Goal: Task Accomplishment & Management: Manage account settings

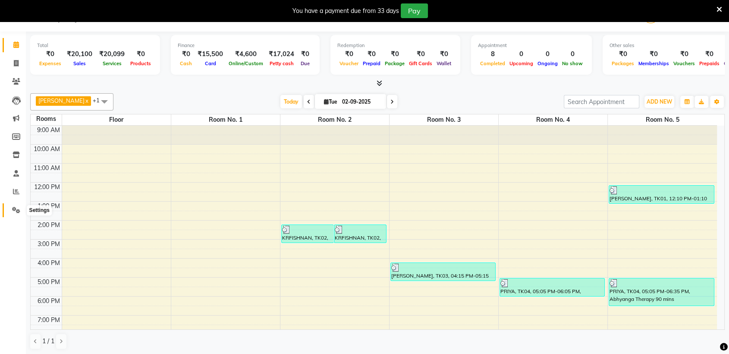
click at [17, 207] on icon at bounding box center [16, 210] width 8 height 6
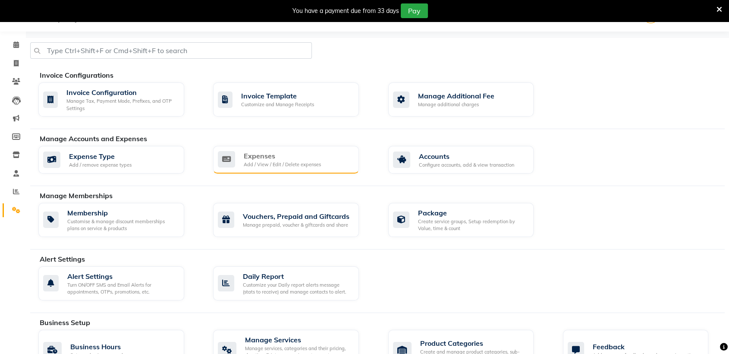
click at [327, 162] on div "Expenses Add / View / Edit / Delete expenses" at bounding box center [285, 160] width 134 height 18
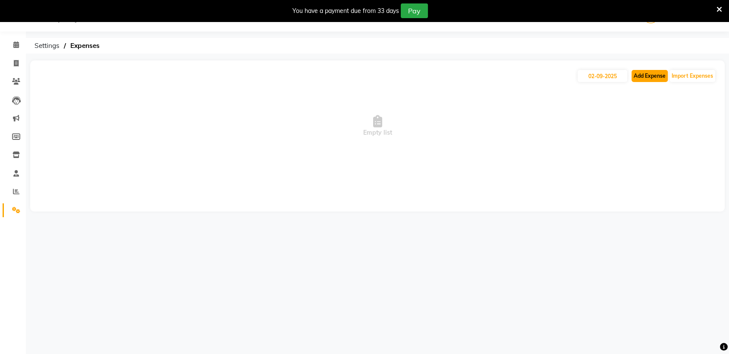
click at [653, 76] on button "Add Expense" at bounding box center [650, 76] width 36 height 12
select select "1"
select select "5721"
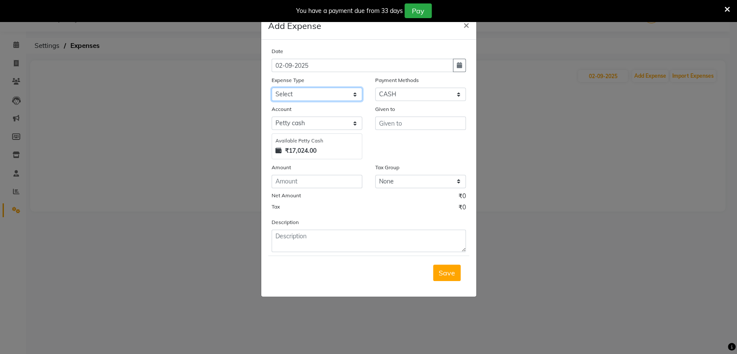
click at [315, 95] on select "Select Advance Salary Advertising and Marketing Expenses Bank charges Car maint…" at bounding box center [317, 94] width 91 height 13
select select "19824"
click at [272, 88] on select "Select Advance Salary Advertising and Marketing Expenses Bank charges Car maint…" at bounding box center [317, 94] width 91 height 13
click at [398, 121] on input "text" at bounding box center [420, 123] width 91 height 13
type input "URBAN CLAB"
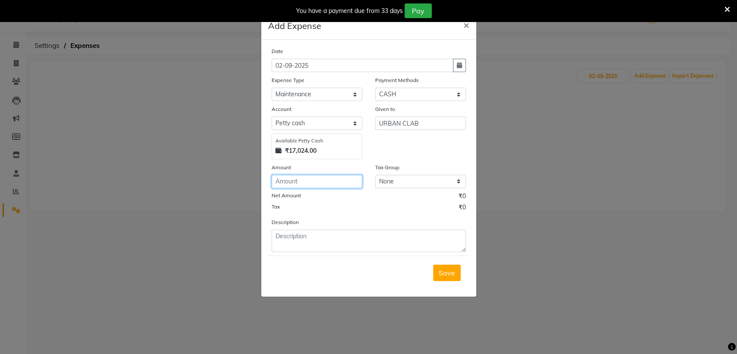
click at [338, 184] on input "number" at bounding box center [317, 181] width 91 height 13
type input "2440"
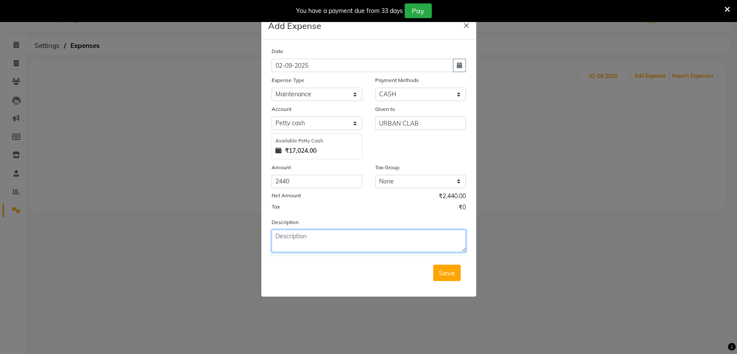
click at [311, 238] on textarea at bounding box center [369, 241] width 194 height 22
type textarea "LAPTOP KEY BOARD"
click at [457, 268] on button "Save" at bounding box center [447, 273] width 28 height 16
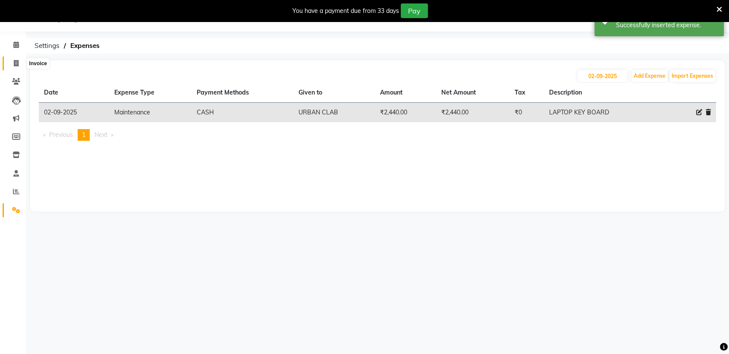
click at [18, 64] on icon at bounding box center [16, 63] width 5 height 6
select select "service"
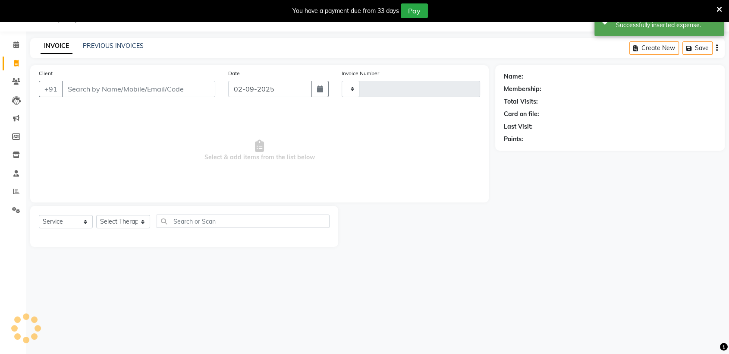
type input "1434"
select select "6686"
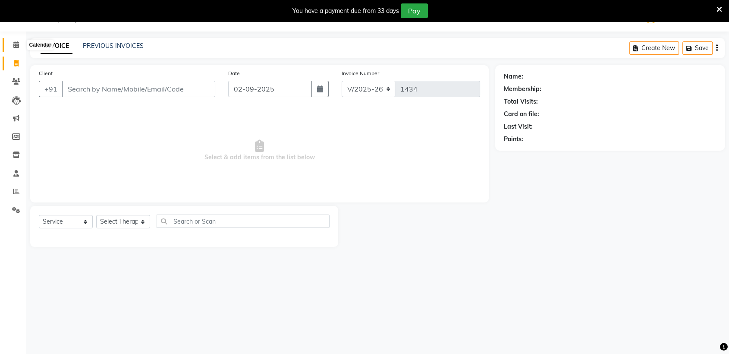
click at [16, 44] on icon at bounding box center [16, 44] width 6 height 6
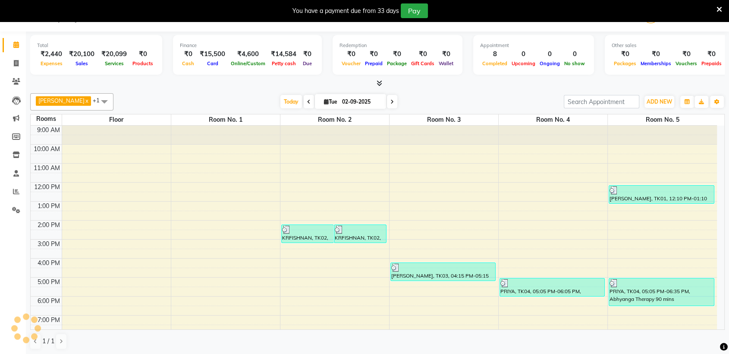
scroll to position [63, 0]
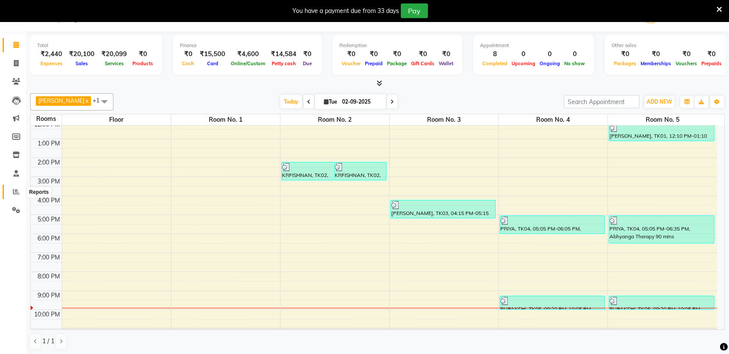
click at [16, 191] on icon at bounding box center [16, 191] width 6 height 6
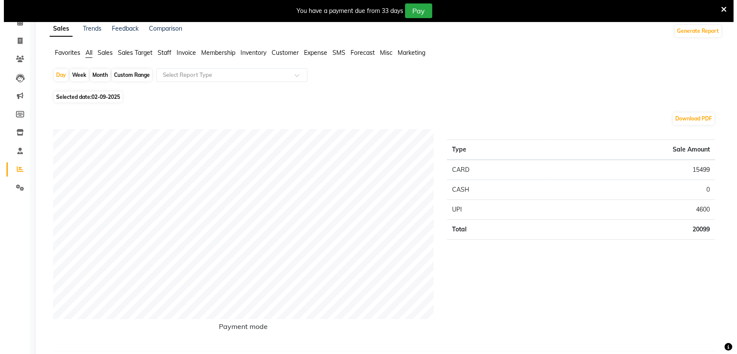
scroll to position [41, 0]
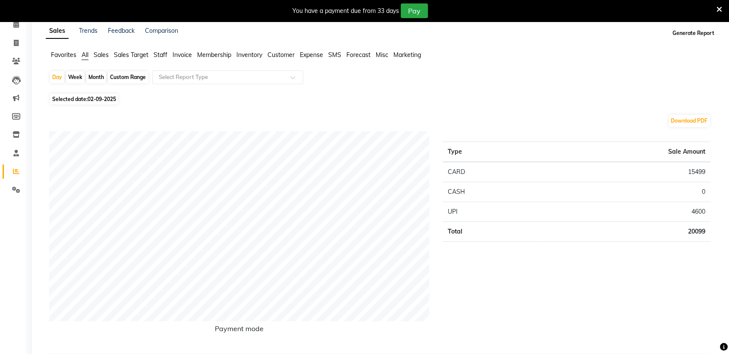
click at [705, 34] on button "Generate Report" at bounding box center [694, 33] width 46 height 12
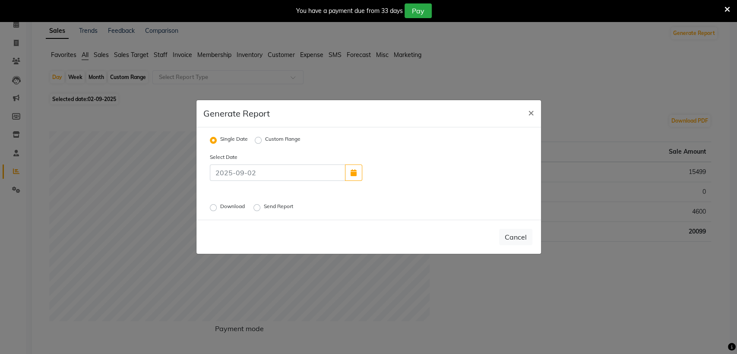
click at [220, 206] on label "Download" at bounding box center [233, 207] width 26 height 10
click at [214, 206] on input "Download" at bounding box center [215, 208] width 6 height 6
radio input "true"
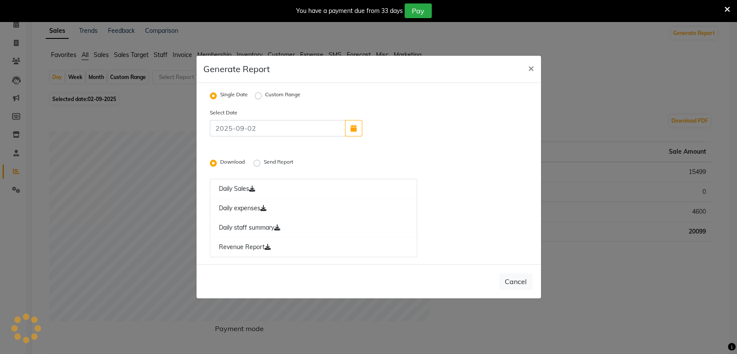
click at [722, 8] on div "You have a payment due from 33 days Pay" at bounding box center [363, 10] width 721 height 15
click at [725, 8] on icon at bounding box center [727, 10] width 6 height 8
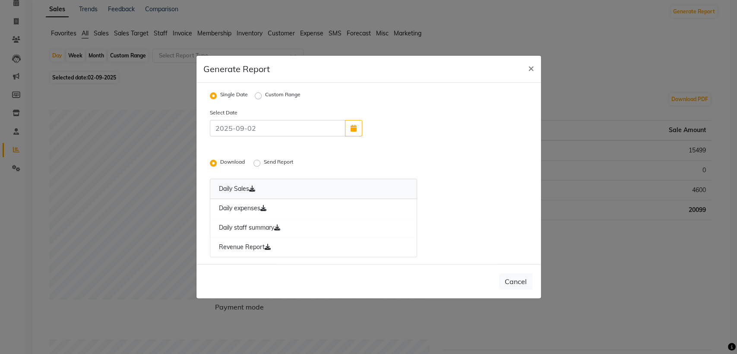
click at [232, 185] on link "Daily Sales" at bounding box center [314, 189] width 208 height 20
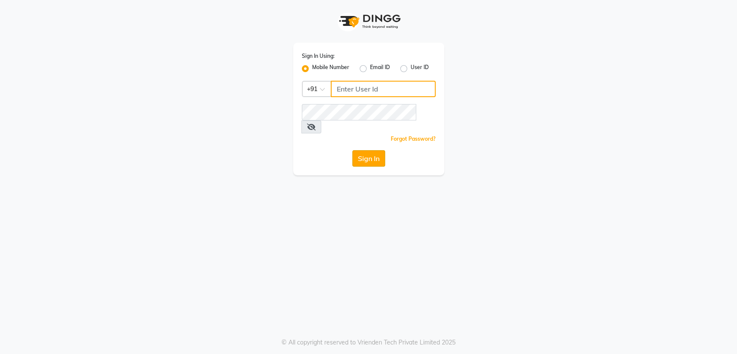
type input "7045840105"
click at [362, 150] on button "Sign In" at bounding box center [368, 158] width 33 height 16
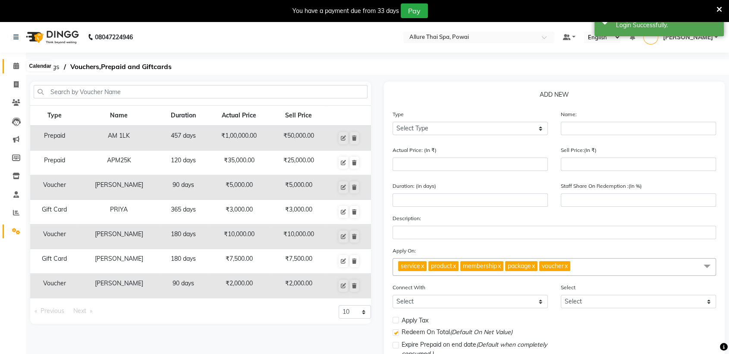
click at [14, 66] on icon at bounding box center [16, 66] width 6 height 6
